Goal: Task Accomplishment & Management: Use online tool/utility

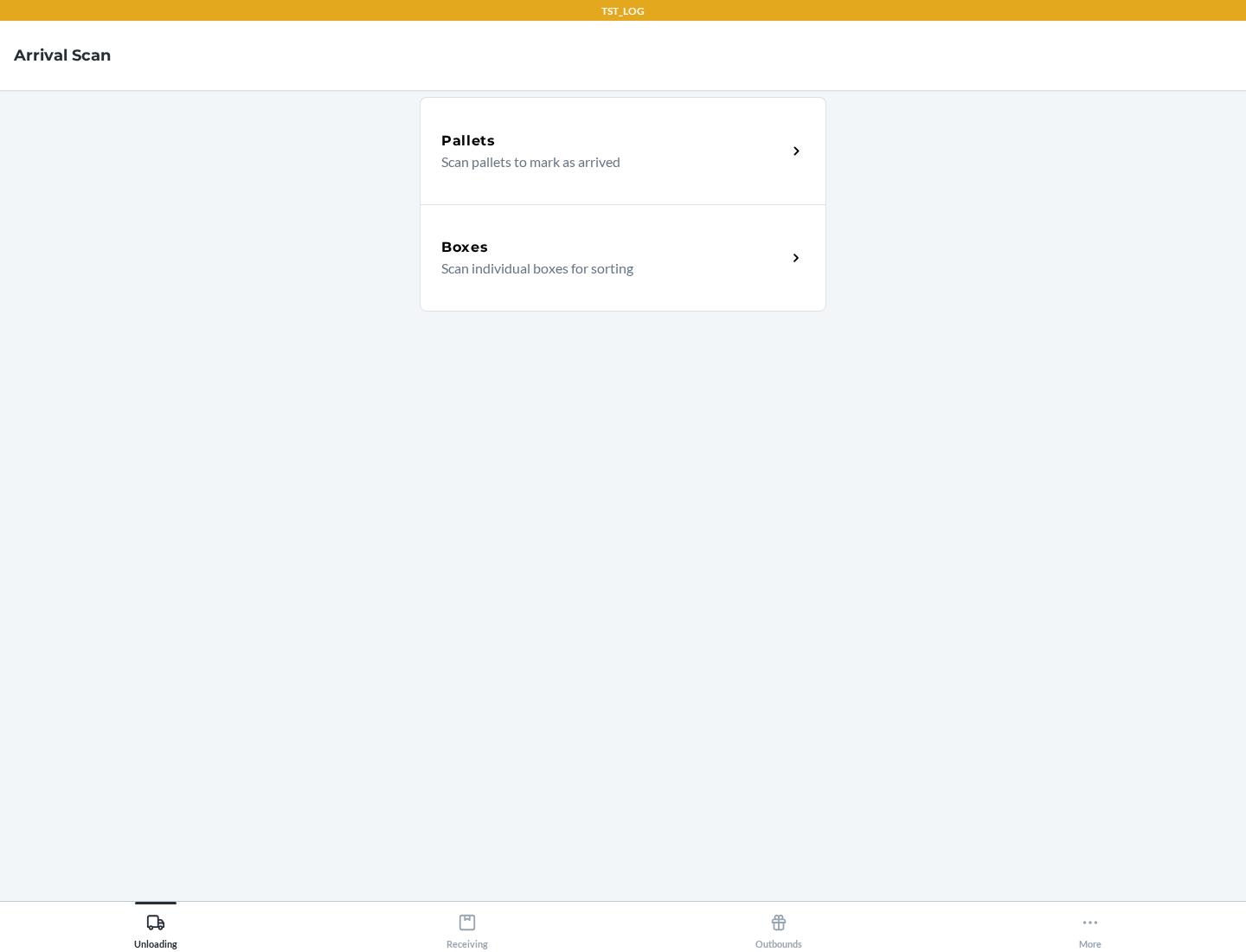
click at [614, 247] on div "Boxes" at bounding box center [615, 247] width 346 height 21
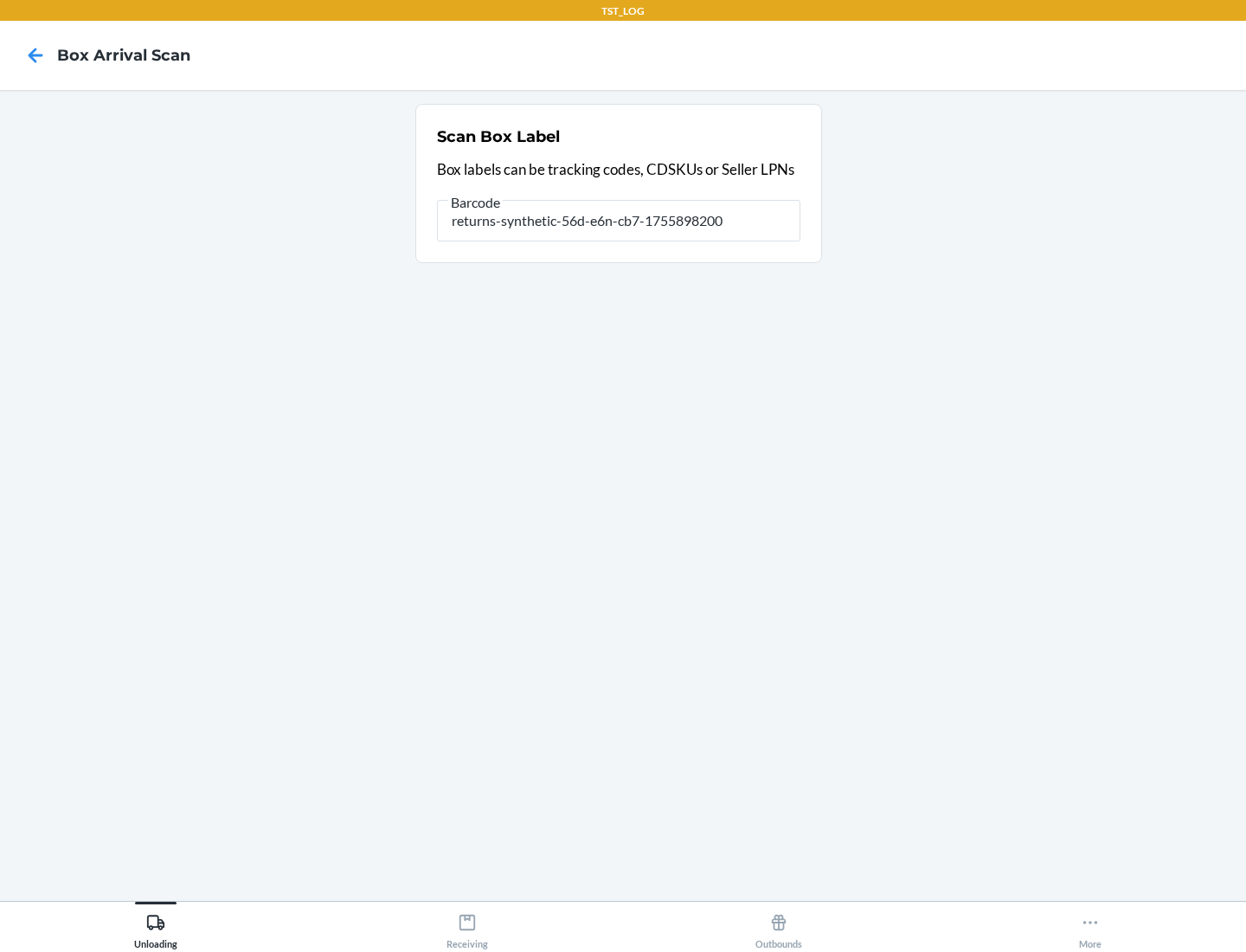
type input "returns-synthetic-56d-e6n-cb7-1755898200"
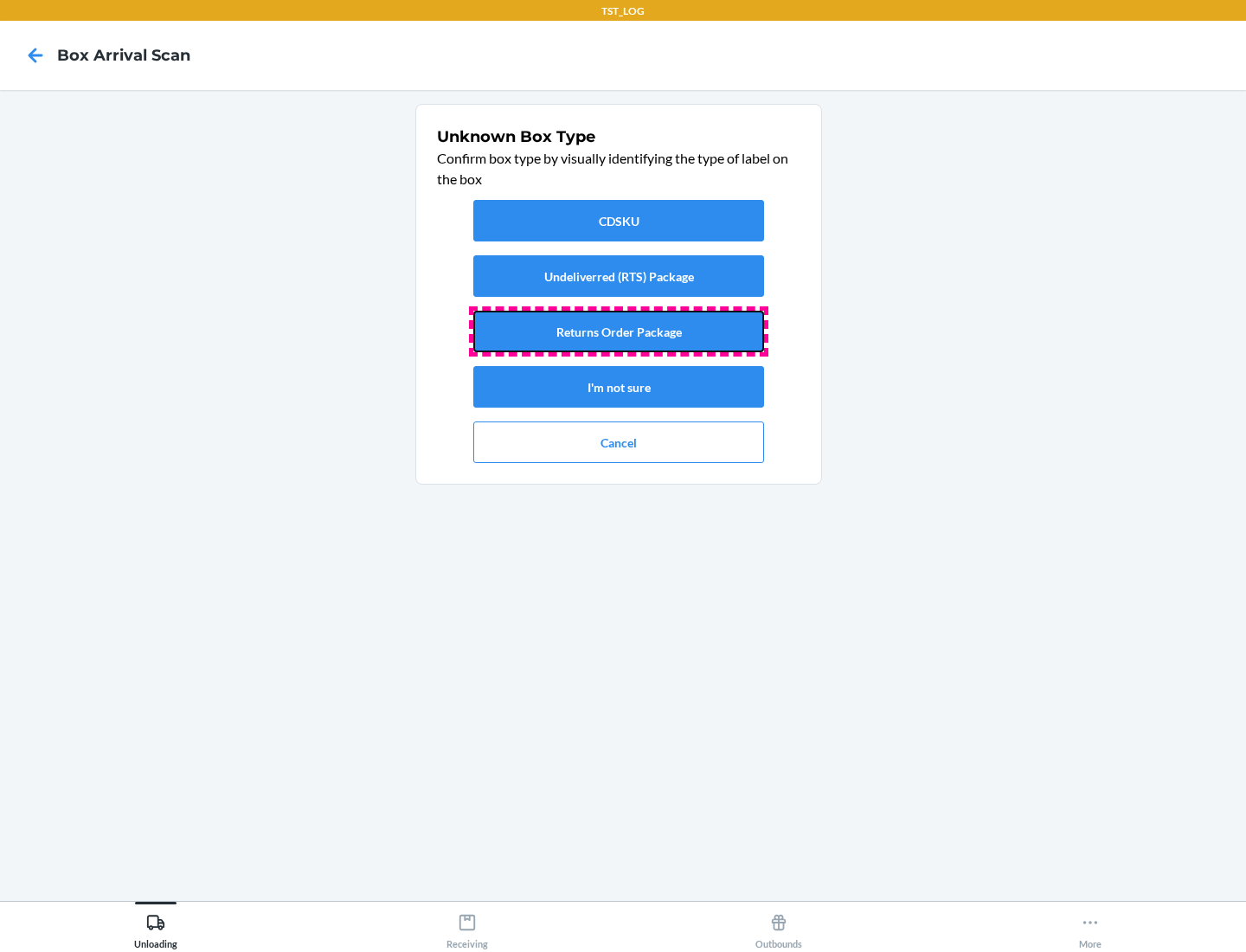
click at [619, 332] on button "Returns Order Package" at bounding box center [619, 332] width 291 height 42
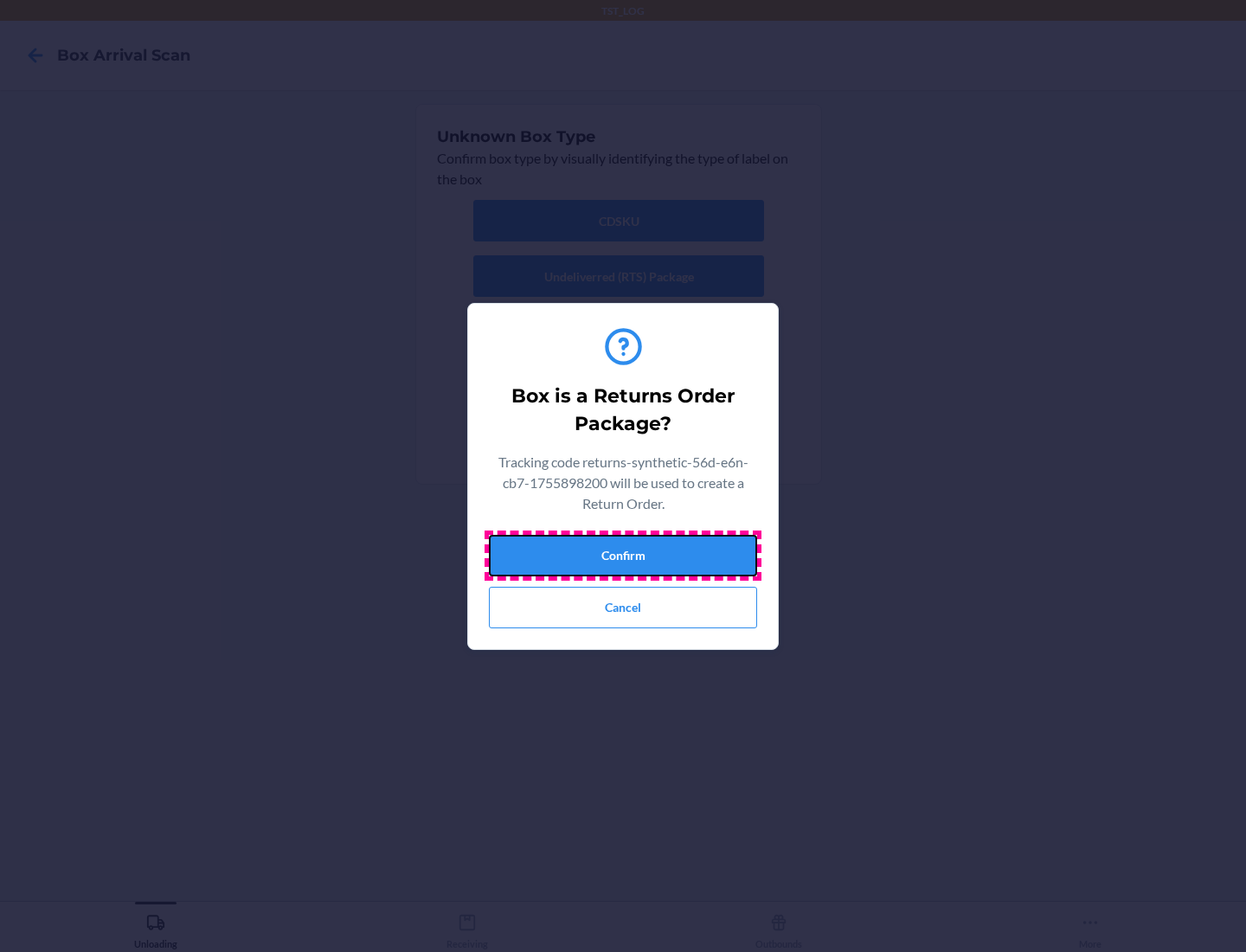
click at [623, 555] on button "Confirm" at bounding box center [623, 556] width 268 height 42
